Goal: Task Accomplishment & Management: Use online tool/utility

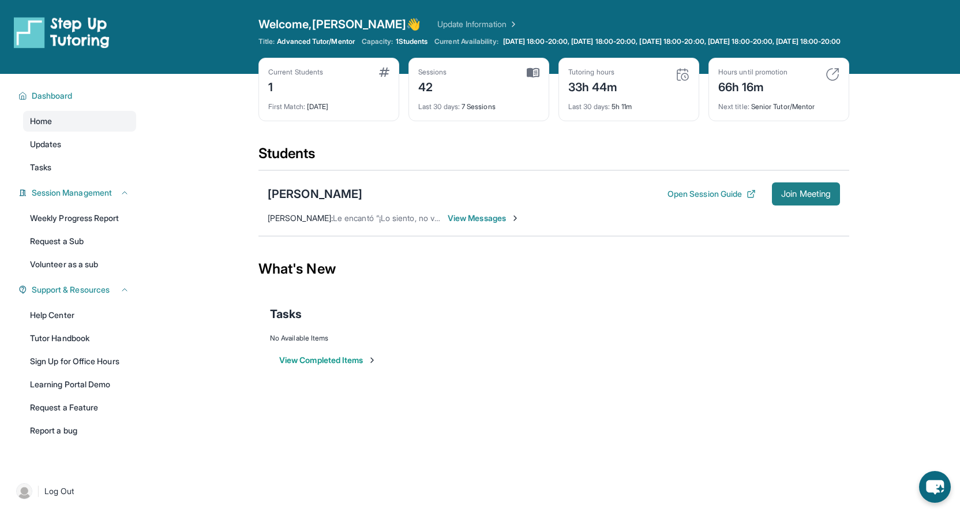
click at [808, 197] on span "Join Meeting" at bounding box center [806, 193] width 50 height 7
